Goal: Task Accomplishment & Management: Use online tool/utility

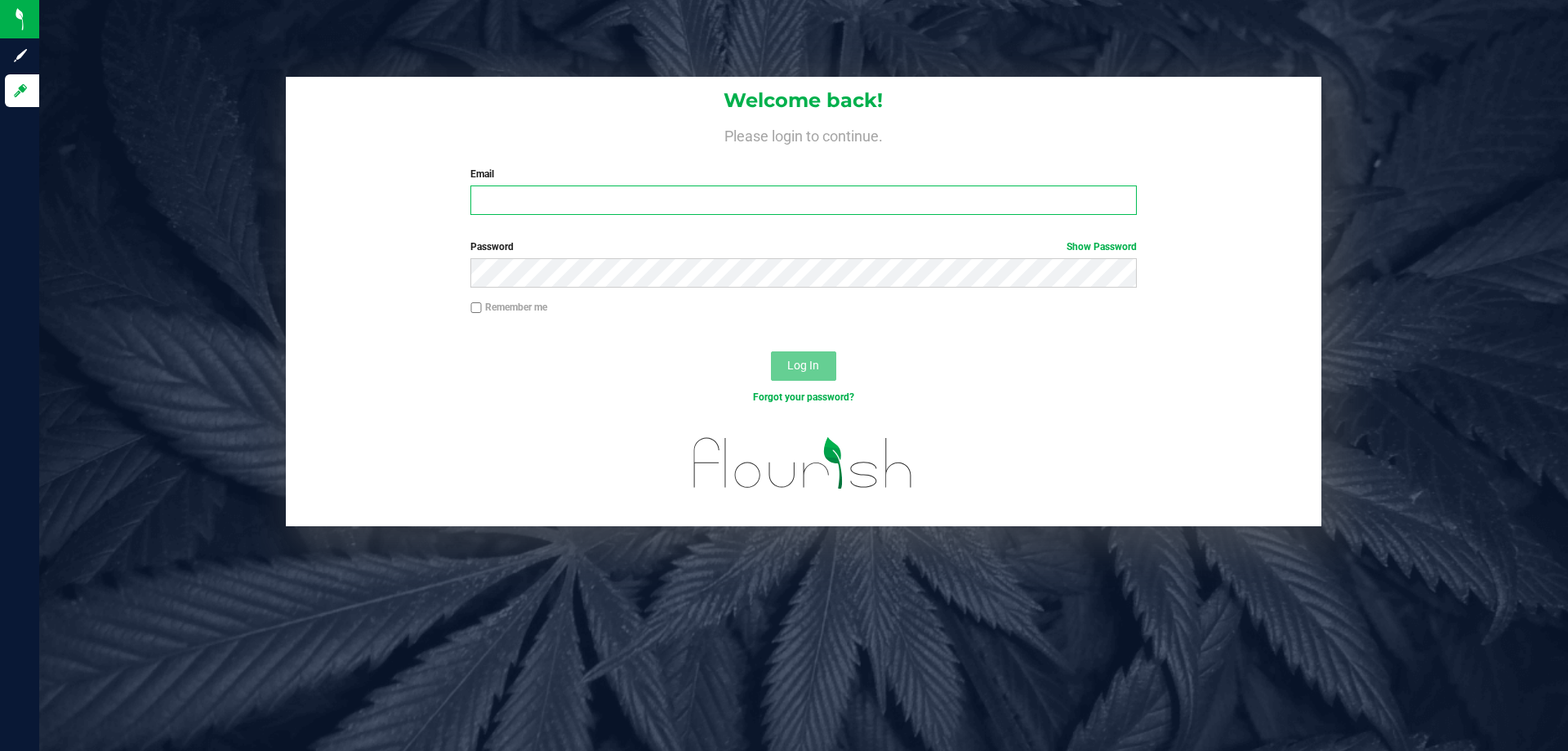
click at [494, 204] on input "Email" at bounding box center [803, 200] width 666 height 29
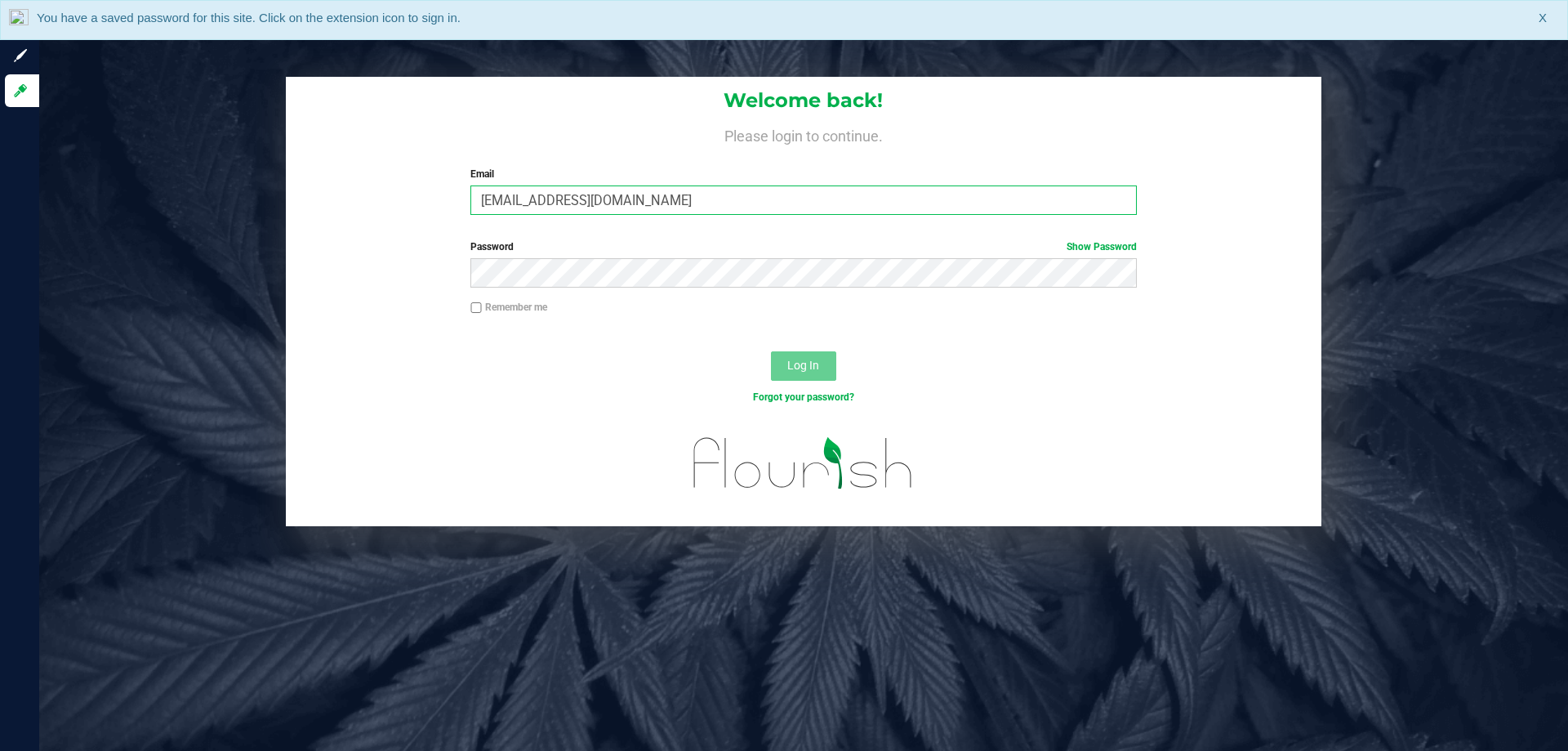
type input "[EMAIL_ADDRESS][DOMAIN_NAME]"
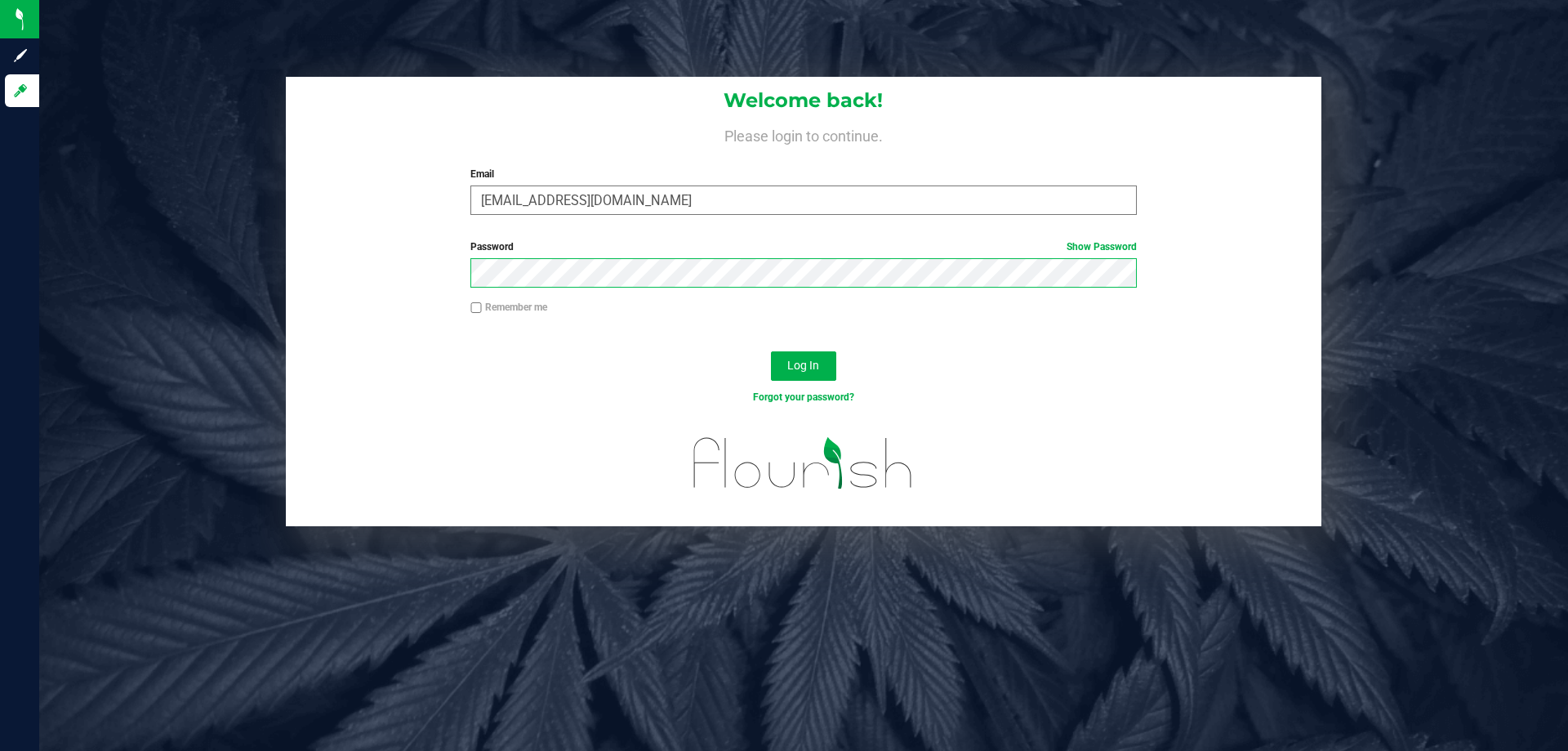
click at [771, 351] on button "Log In" at bounding box center [803, 365] width 66 height 29
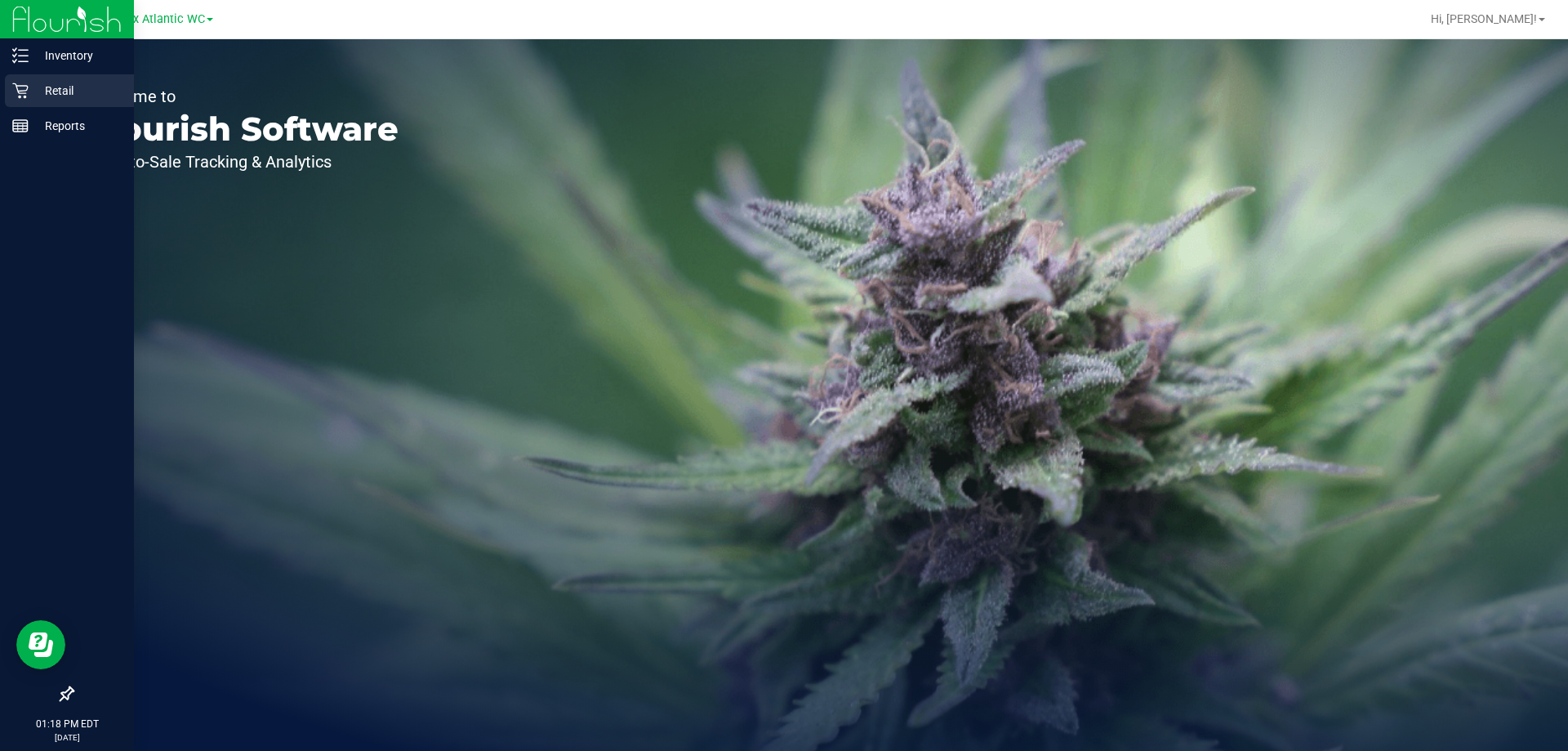
click at [23, 87] on icon at bounding box center [21, 91] width 17 height 17
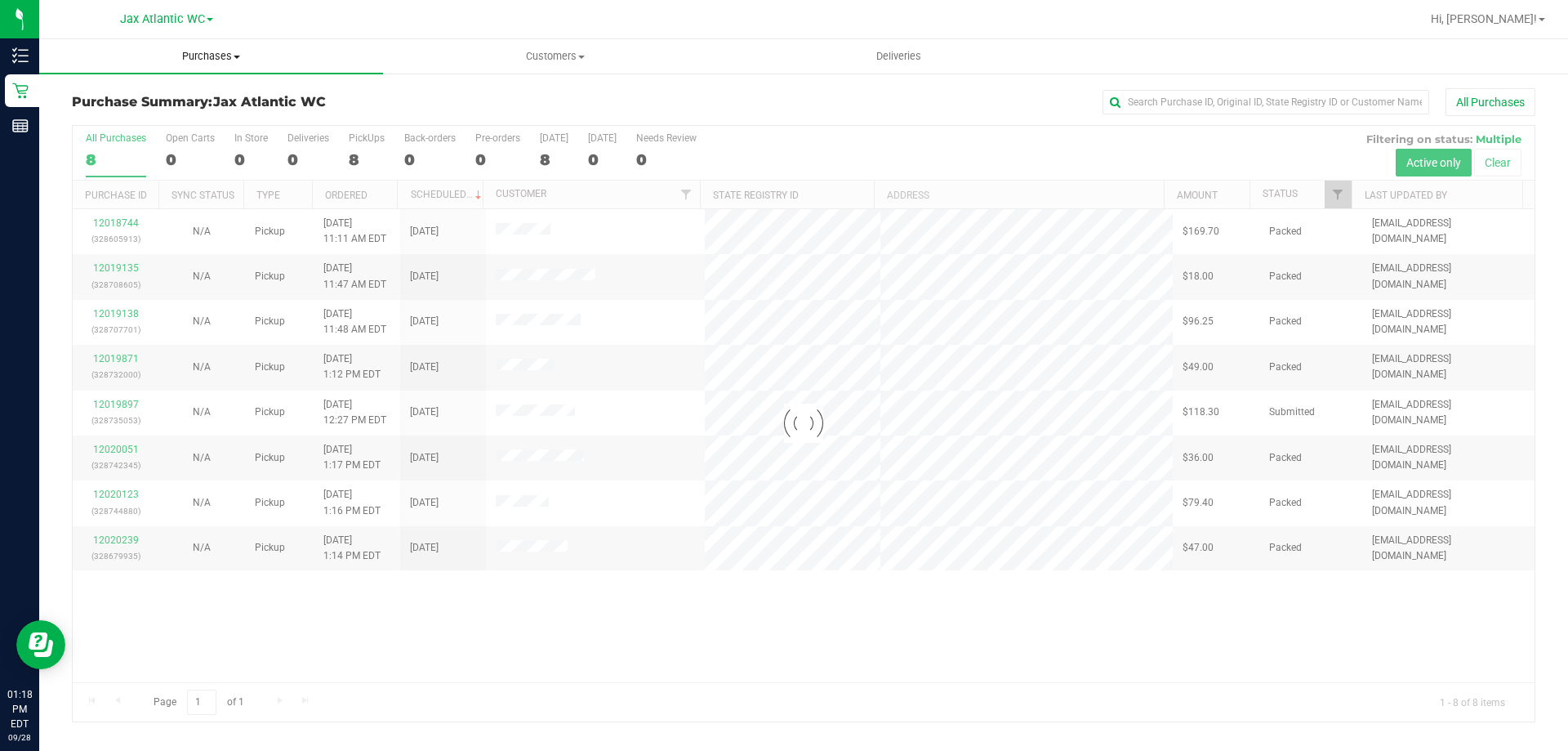
click at [211, 44] on uib-tab-heading "Purchases Summary of purchases Fulfillment All purchases" at bounding box center [211, 56] width 344 height 34
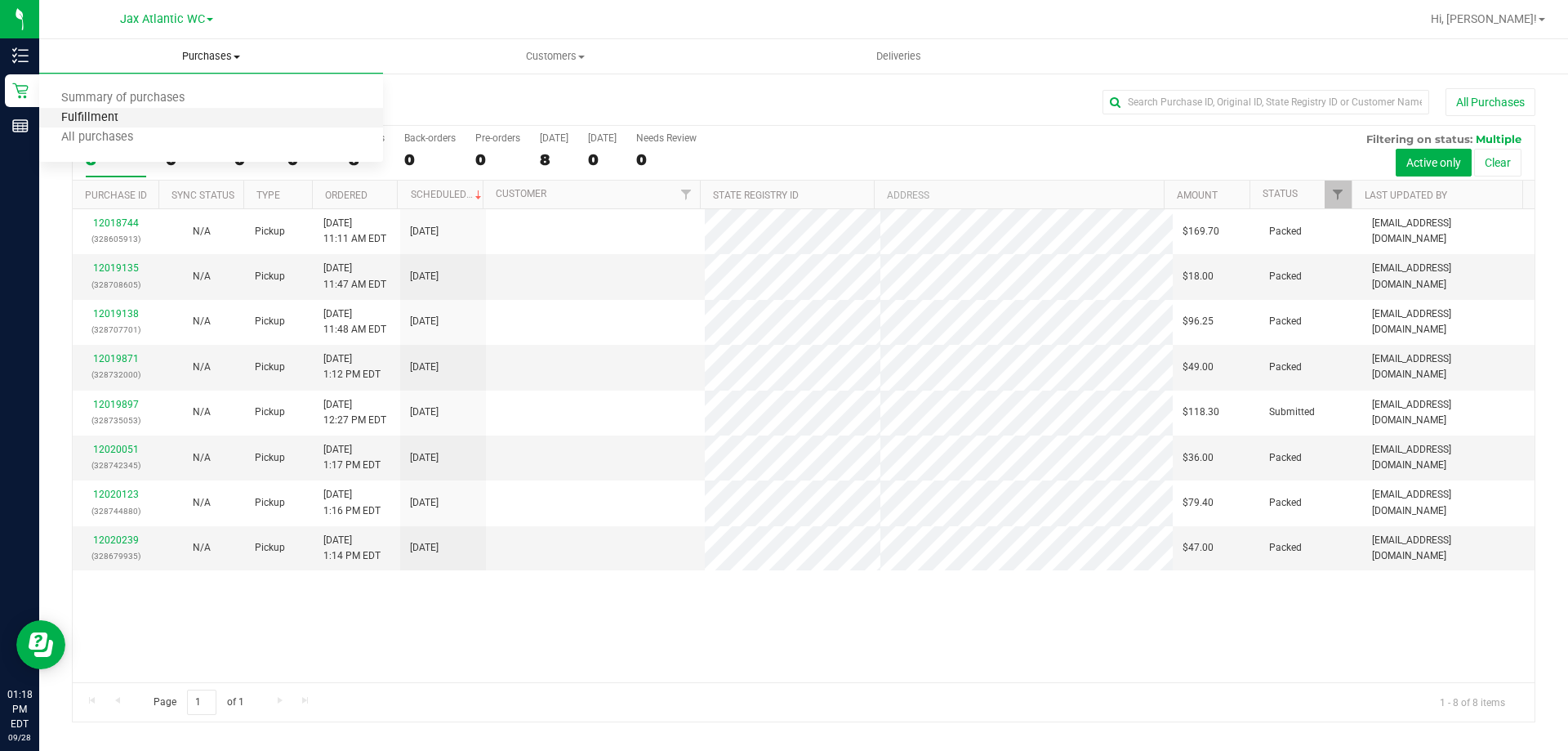
click at [130, 118] on span "Fulfillment" at bounding box center [90, 118] width 101 height 14
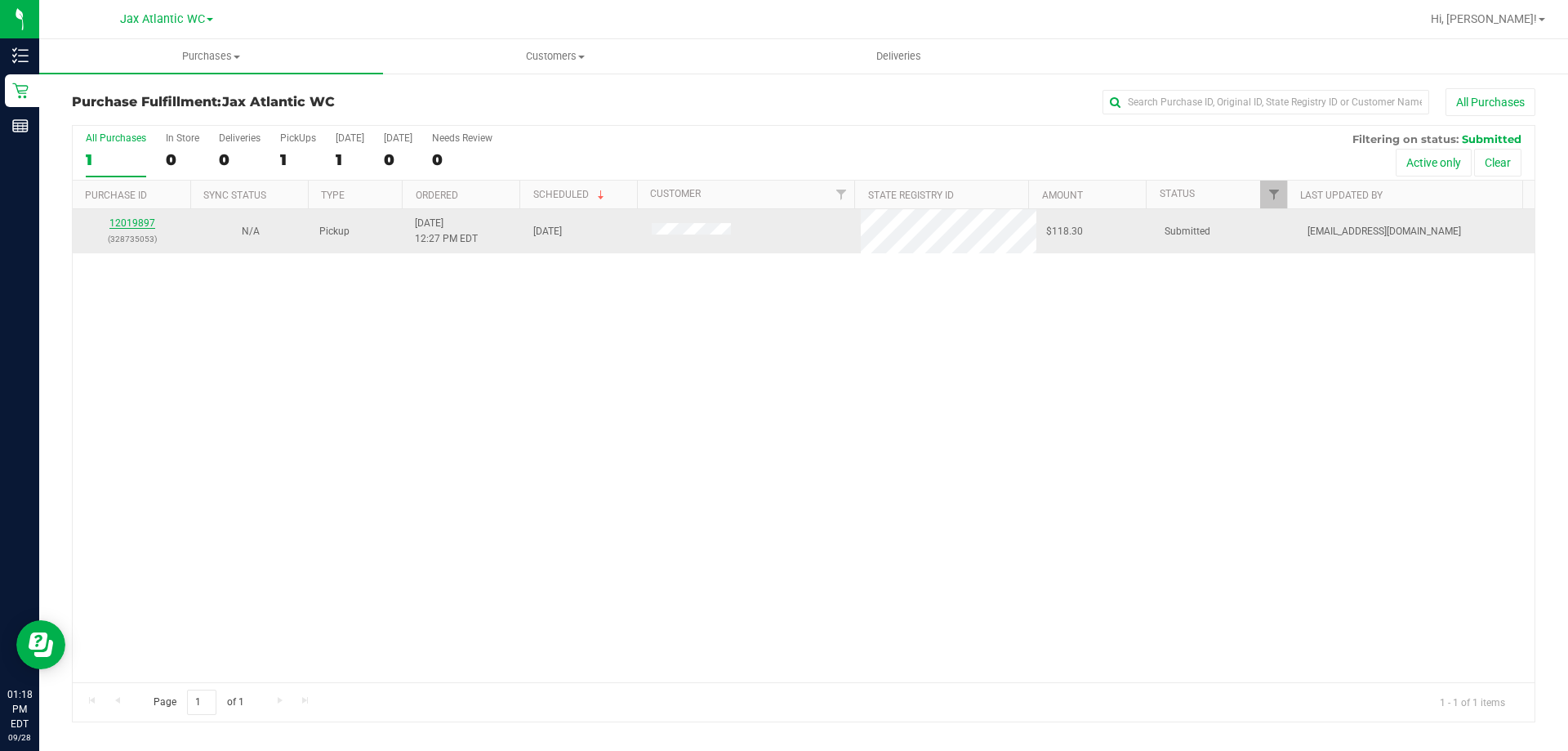
click at [144, 222] on link "12019897" at bounding box center [132, 223] width 46 height 12
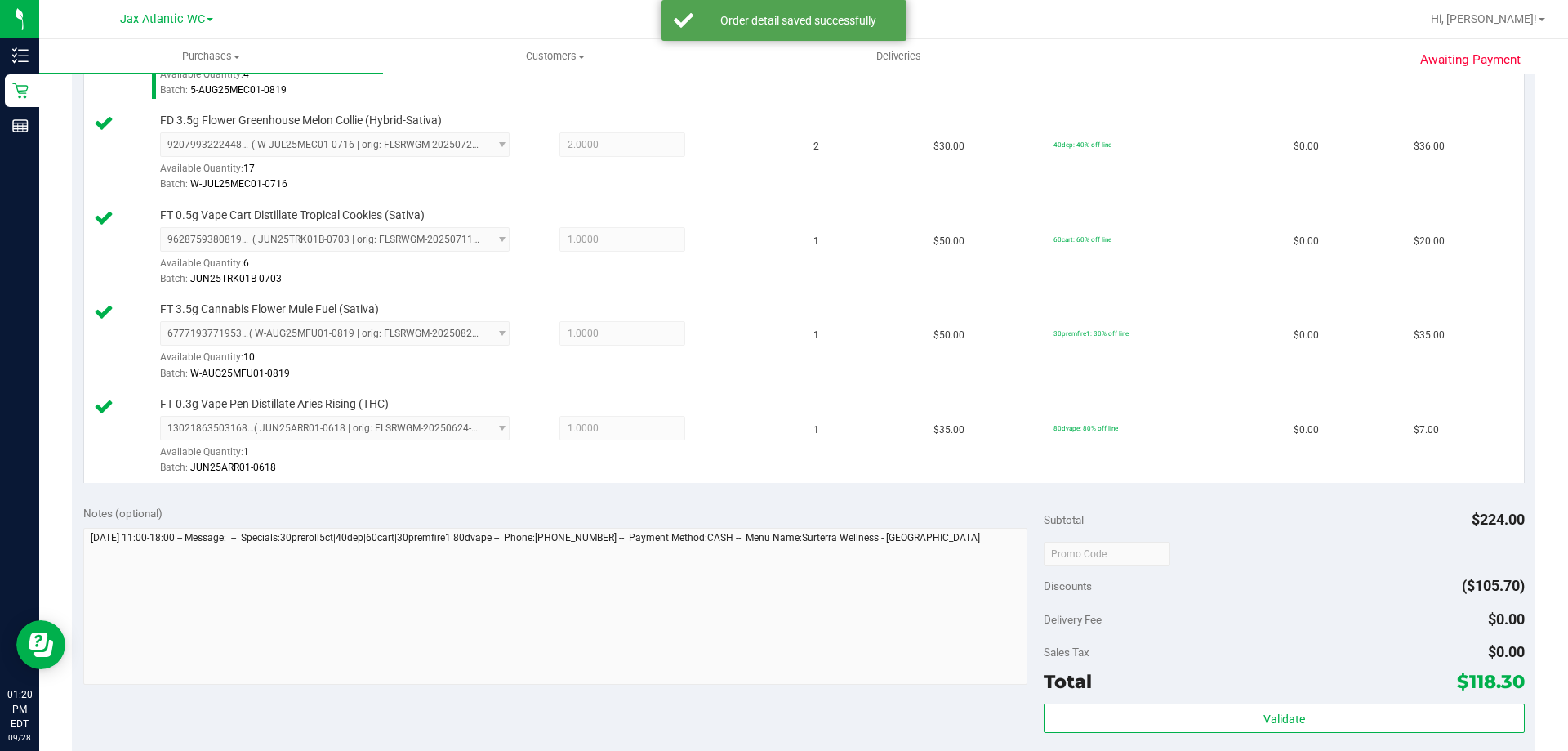
scroll to position [817, 0]
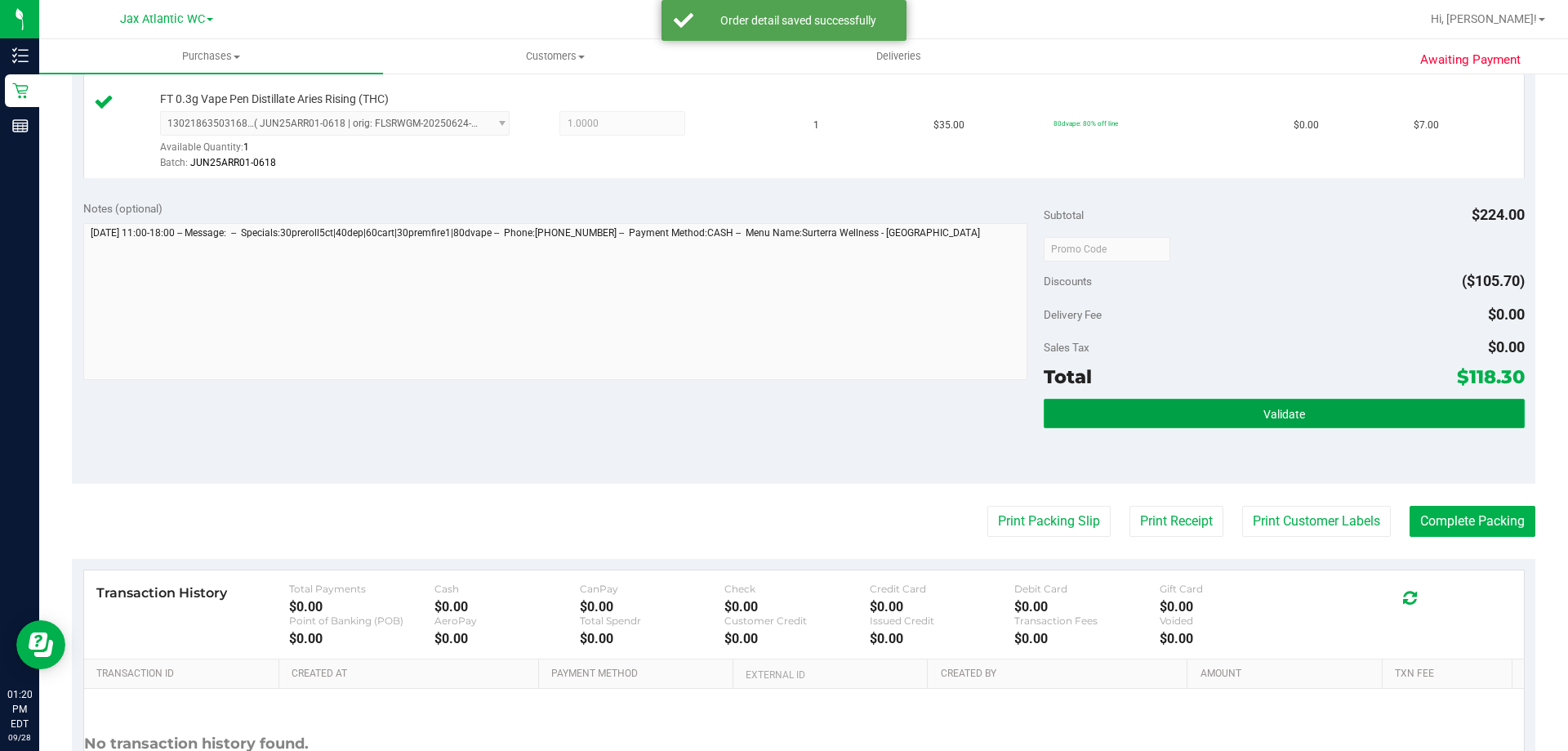
click at [1095, 413] on button "Validate" at bounding box center [1284, 413] width 481 height 29
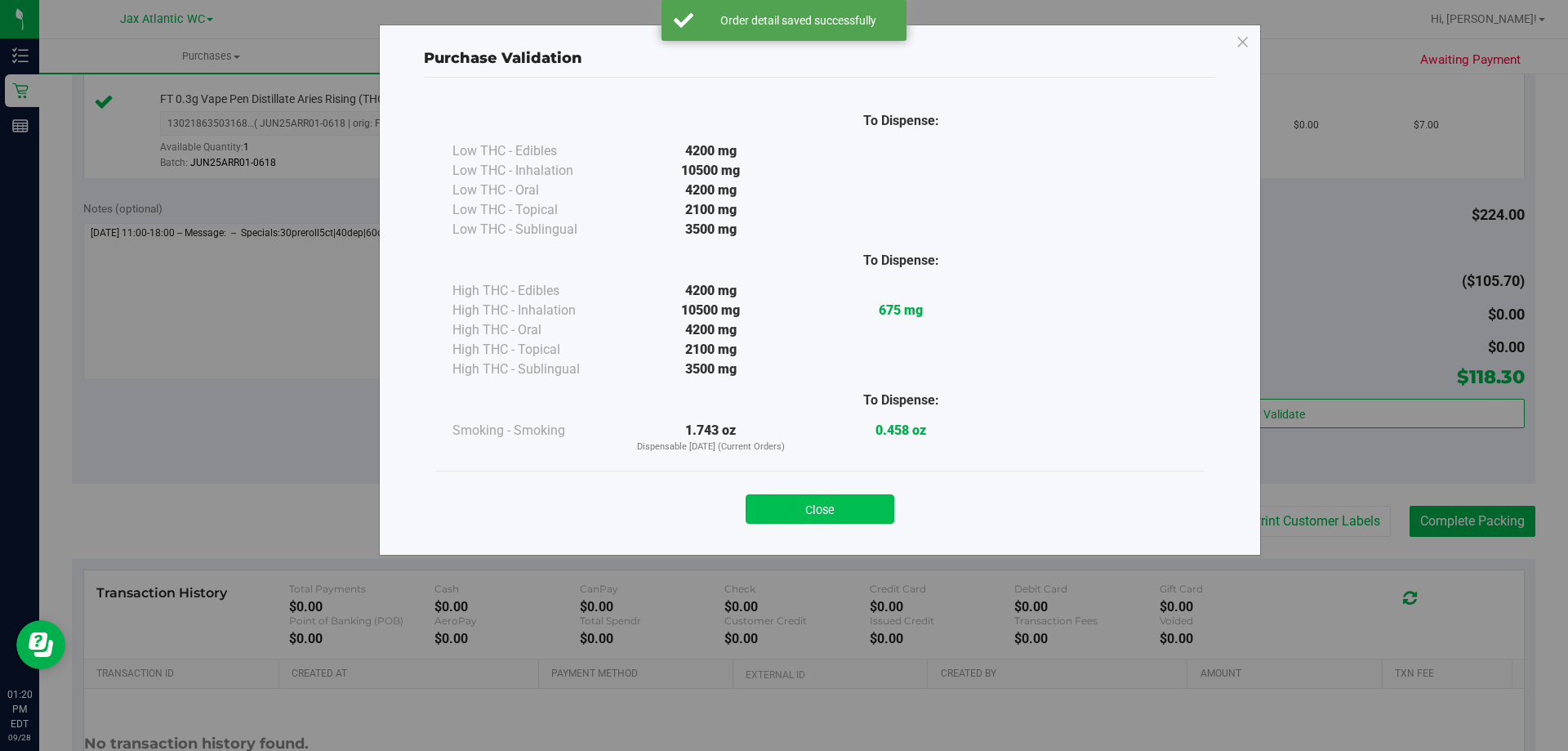
click at [777, 494] on button "Close" at bounding box center [820, 508] width 149 height 29
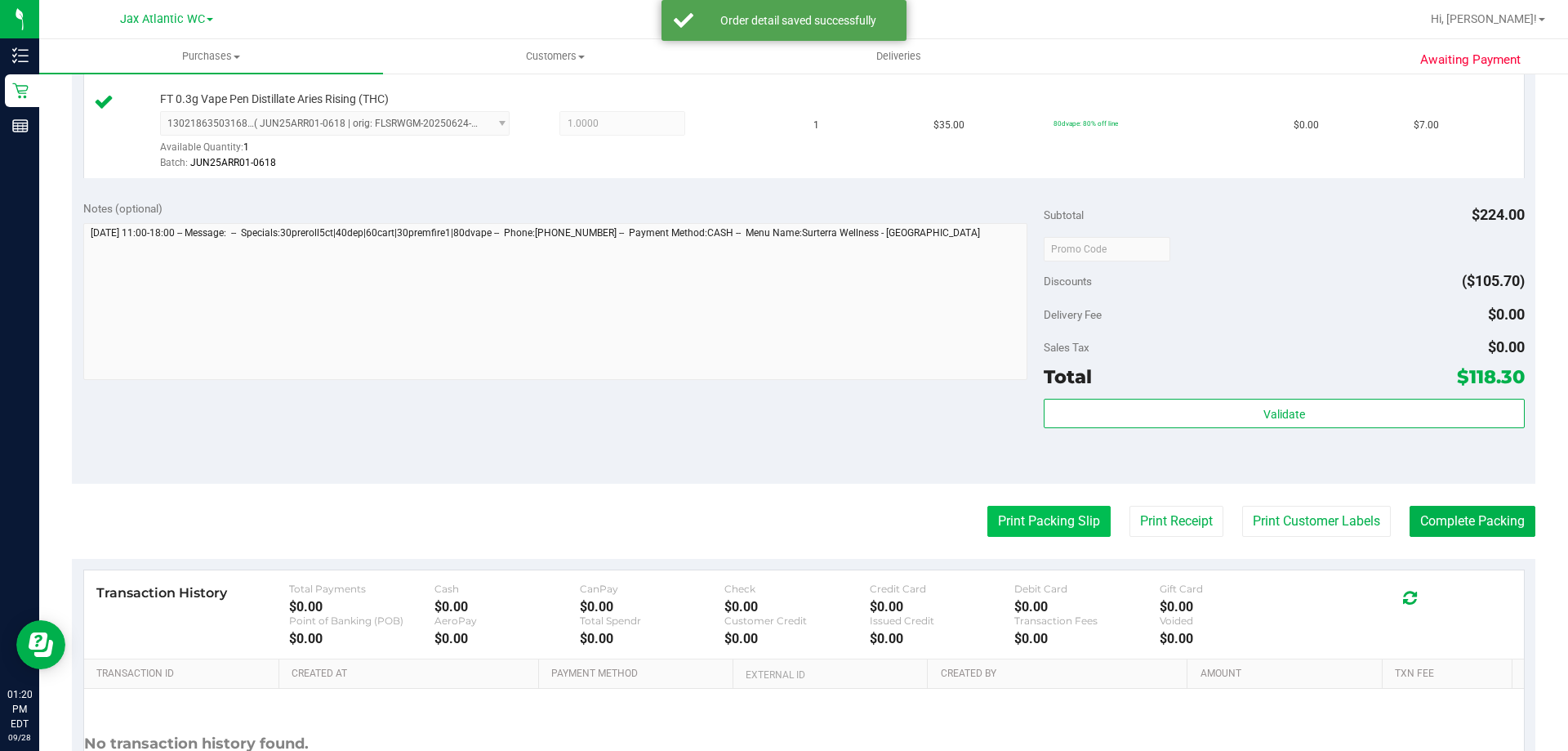
click at [1031, 531] on button "Print Packing Slip" at bounding box center [1049, 521] width 123 height 31
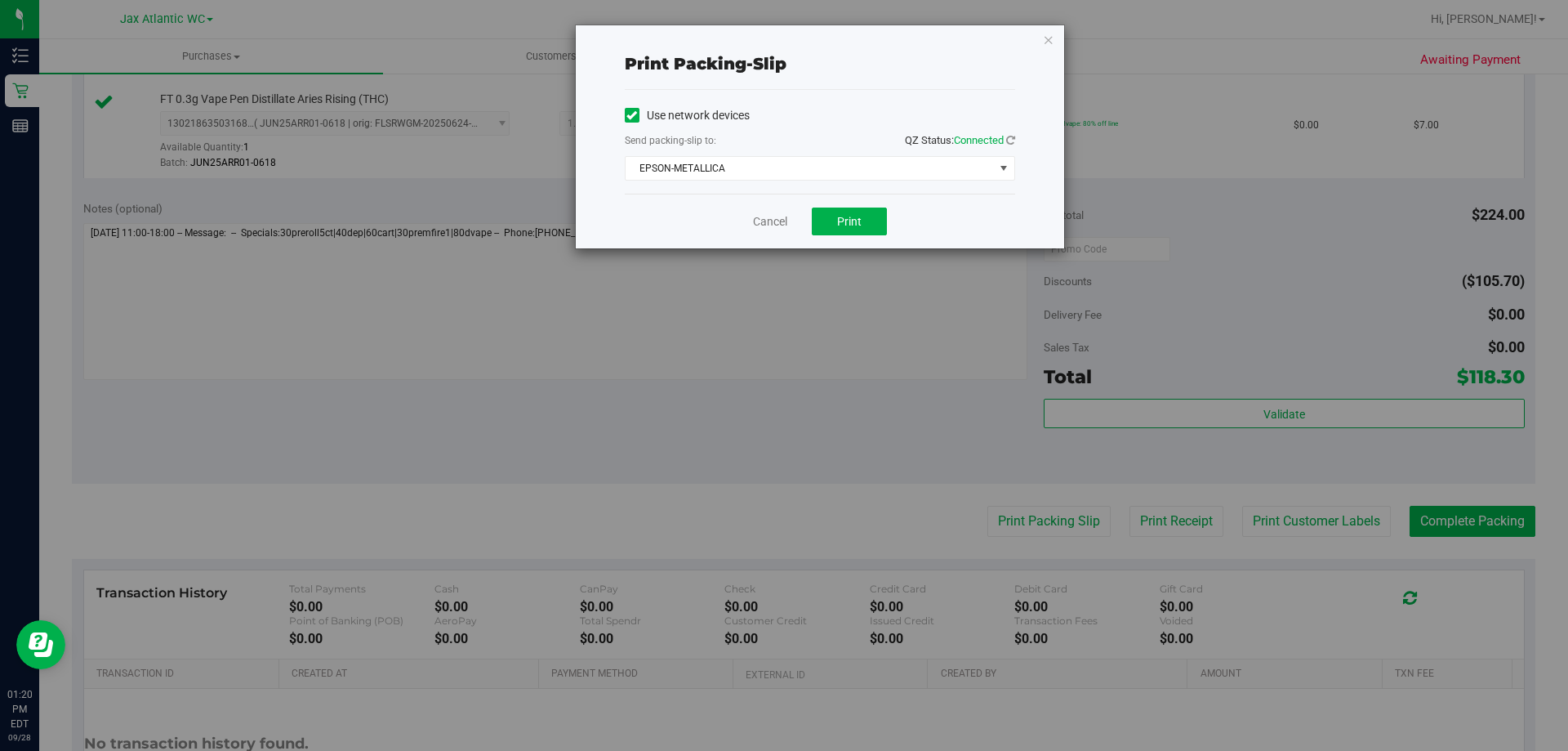
click at [841, 203] on div "Cancel Print" at bounding box center [820, 221] width 391 height 55
click at [841, 211] on button "Print" at bounding box center [849, 221] width 75 height 27
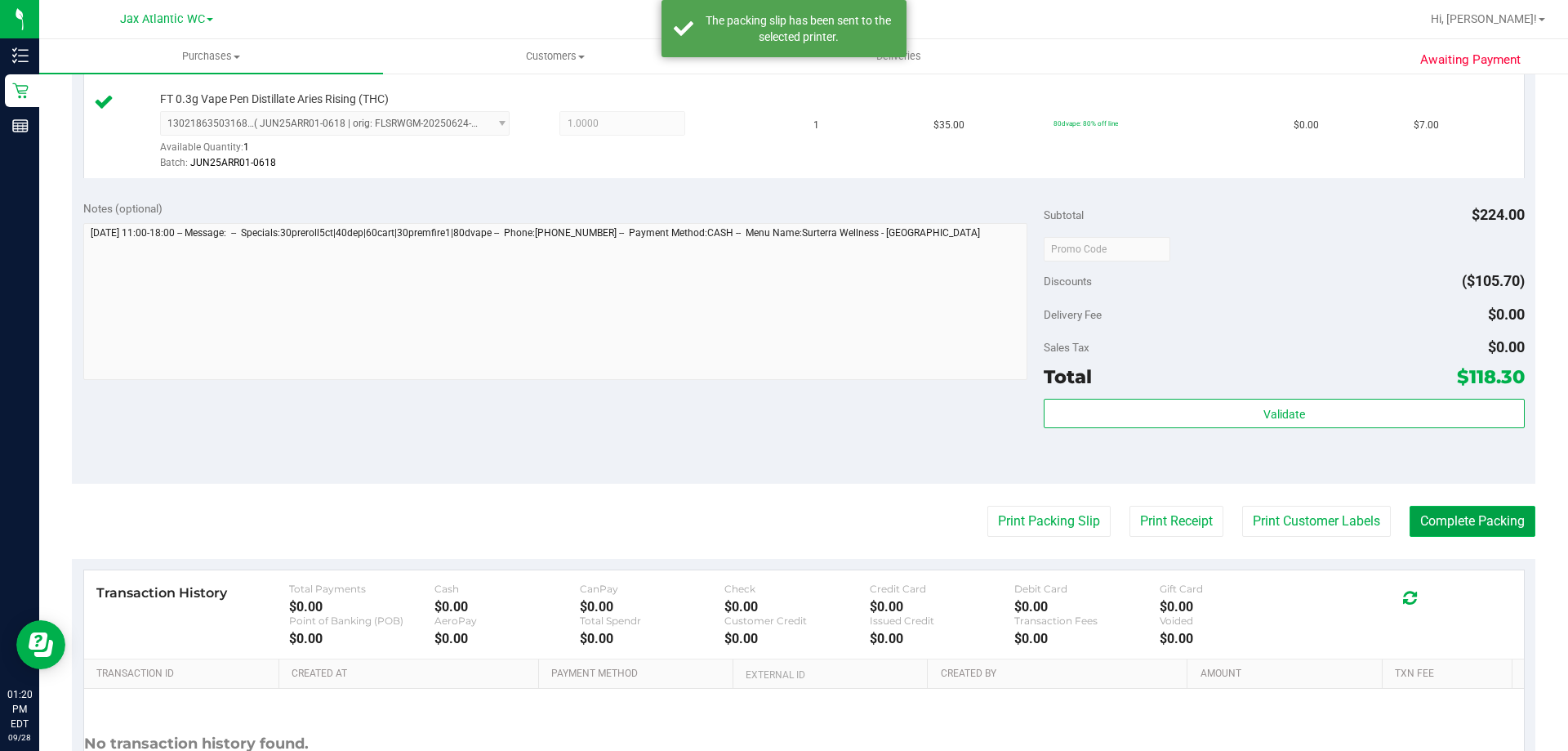
click at [1449, 521] on button "Complete Packing" at bounding box center [1472, 521] width 126 height 31
